Goal: Information Seeking & Learning: Learn about a topic

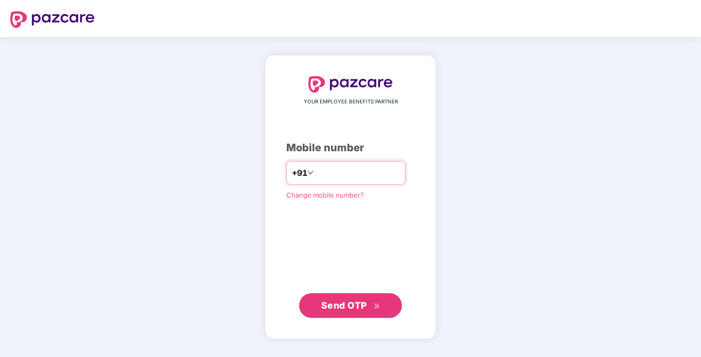
type input "**********"
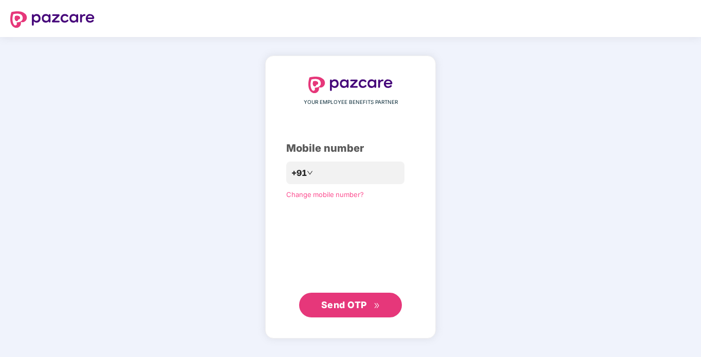
click at [343, 304] on span "Send OTP" at bounding box center [344, 304] width 46 height 11
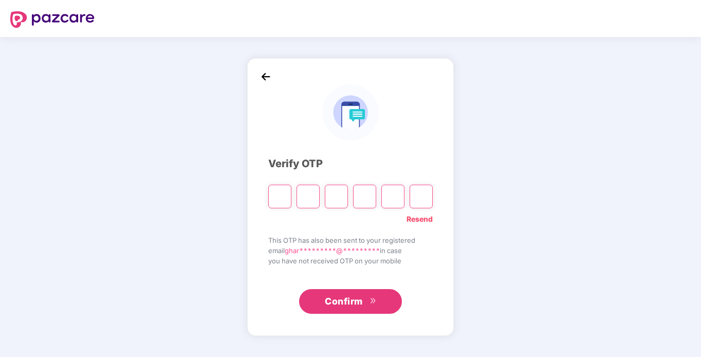
type input "*"
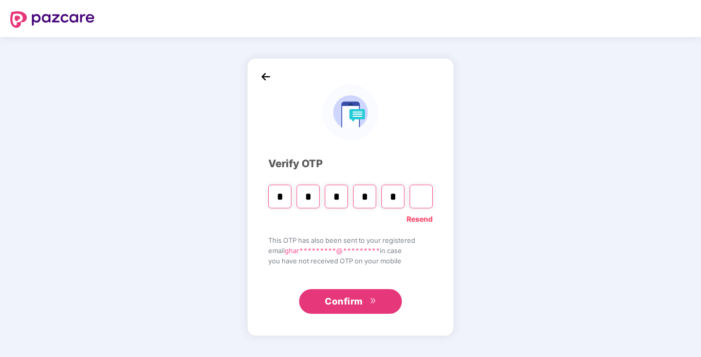
type input "*"
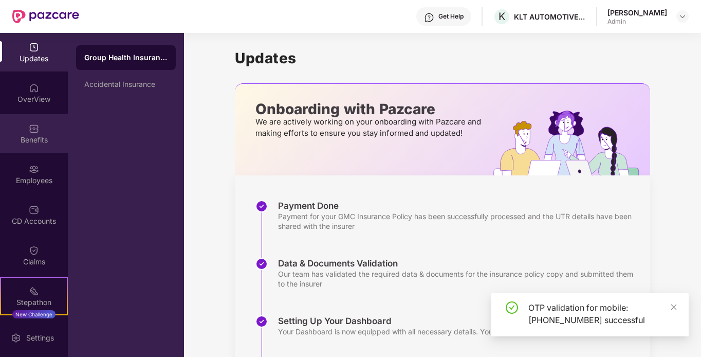
click at [42, 132] on div "Benefits" at bounding box center [34, 133] width 68 height 39
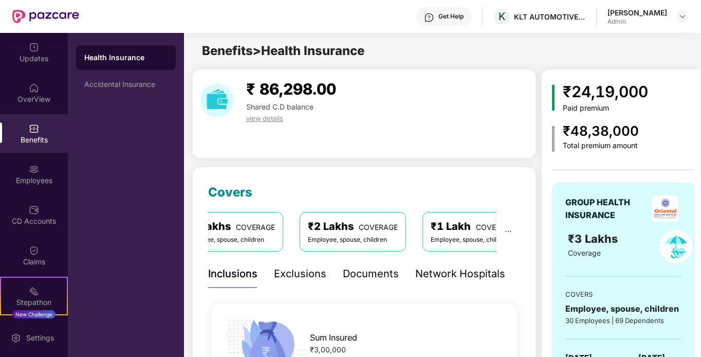
click at [234, 195] on span "Covers" at bounding box center [230, 191] width 44 height 15
click at [231, 239] on div "Employee, spouse, children" at bounding box center [230, 240] width 90 height 10
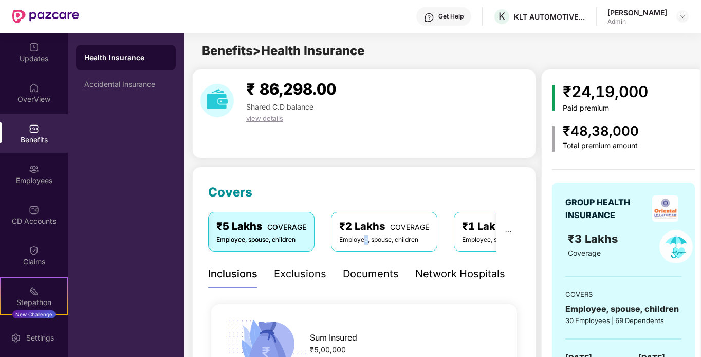
click at [366, 243] on div "Employee, spouse, children" at bounding box center [384, 240] width 90 height 10
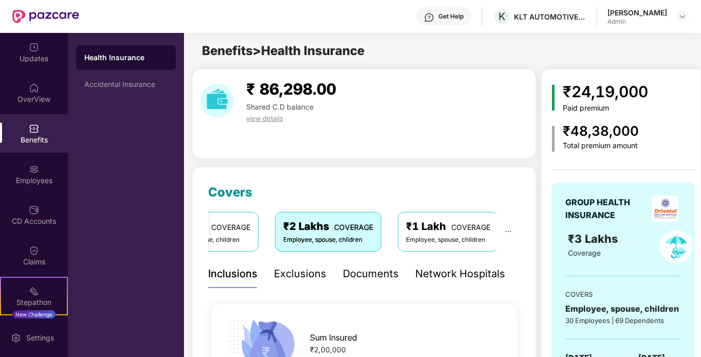
click at [465, 242] on div "Employee, spouse, children" at bounding box center [448, 240] width 84 height 10
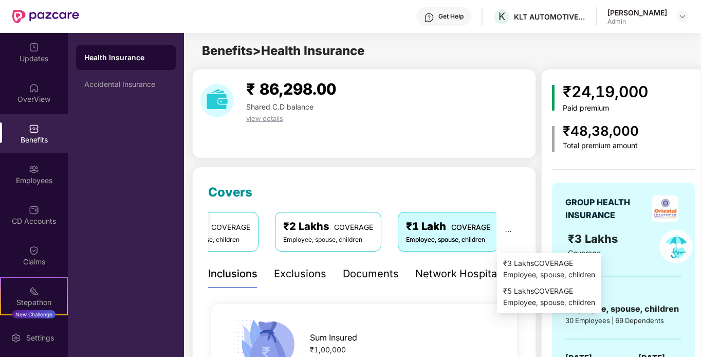
click at [505, 231] on icon "ellipsis" at bounding box center [507, 231] width 7 height 7
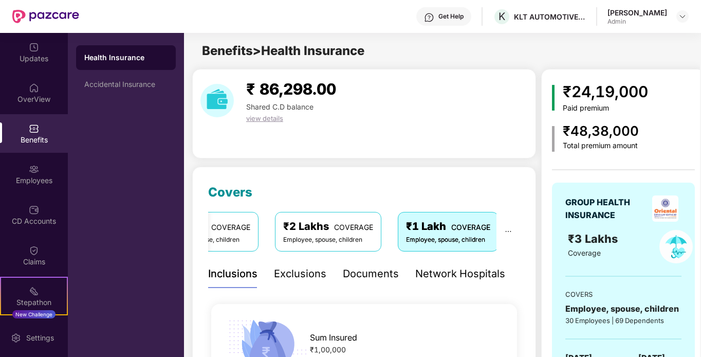
click at [311, 232] on div "₹2 Lakhs COVERAGE" at bounding box center [328, 226] width 90 height 16
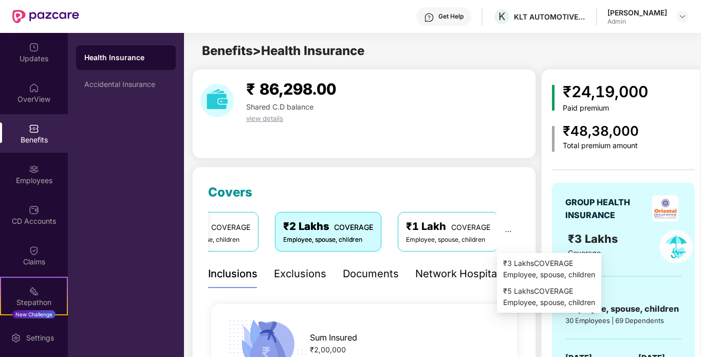
click at [509, 231] on icon "ellipsis" at bounding box center [509, 231] width 6 height 1
